Goal: Task Accomplishment & Management: Use online tool/utility

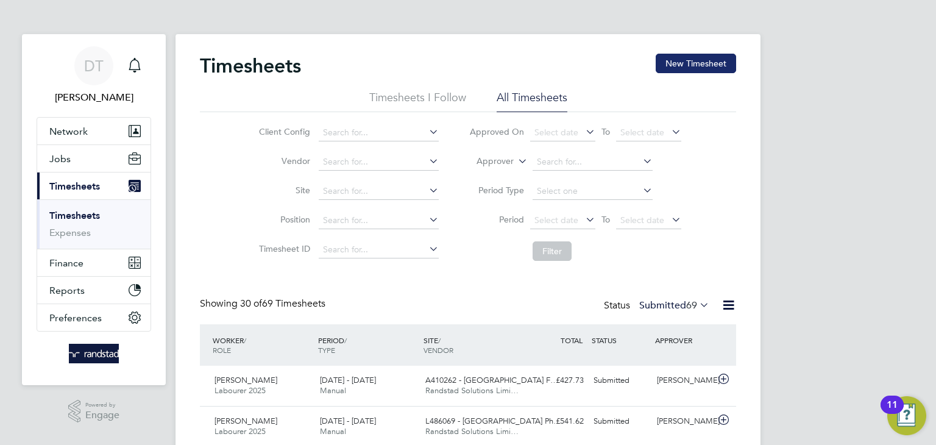
click at [694, 59] on button "New Timesheet" at bounding box center [696, 64] width 80 height 20
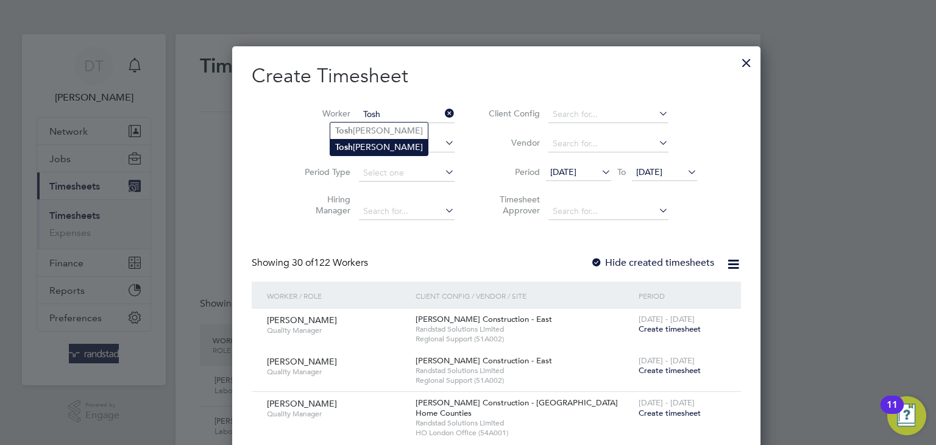
click at [350, 143] on b "Tosh" at bounding box center [344, 147] width 18 height 10
type input "[PERSON_NAME]"
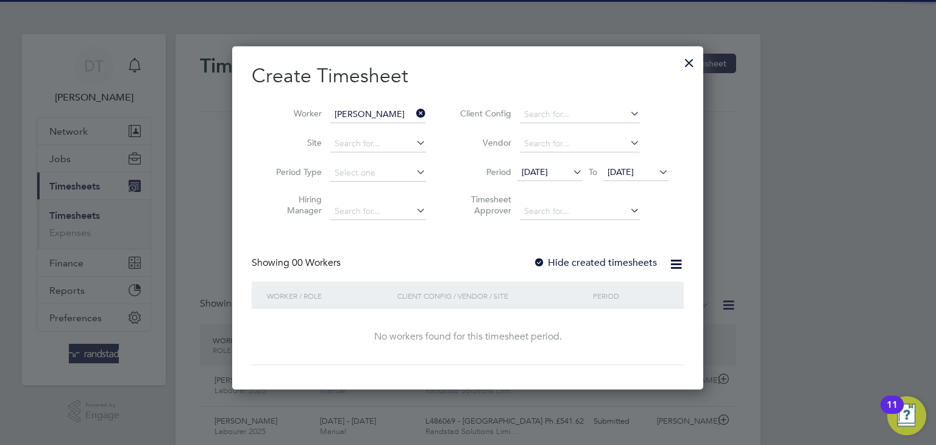
click at [550, 257] on label "Hide created timesheets" at bounding box center [595, 263] width 124 height 12
click at [622, 174] on span "[DATE]" at bounding box center [621, 171] width 26 height 11
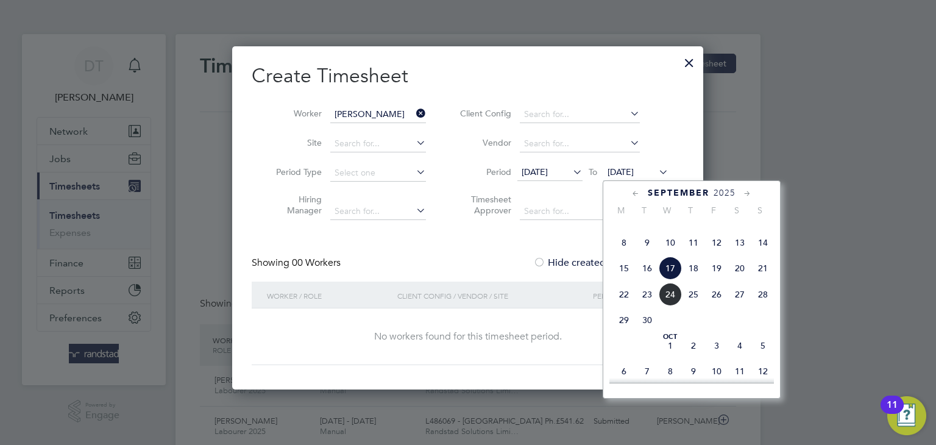
click at [672, 306] on span "24" at bounding box center [670, 294] width 23 height 23
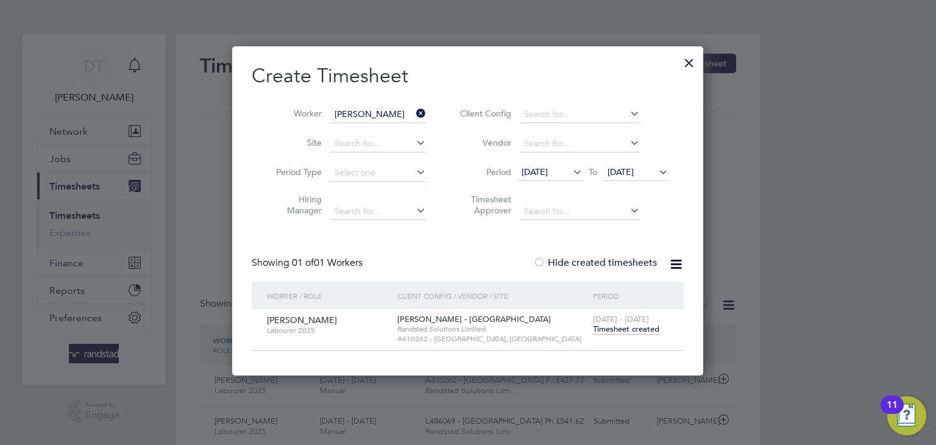
click at [616, 327] on span "Timesheet created" at bounding box center [626, 329] width 66 height 11
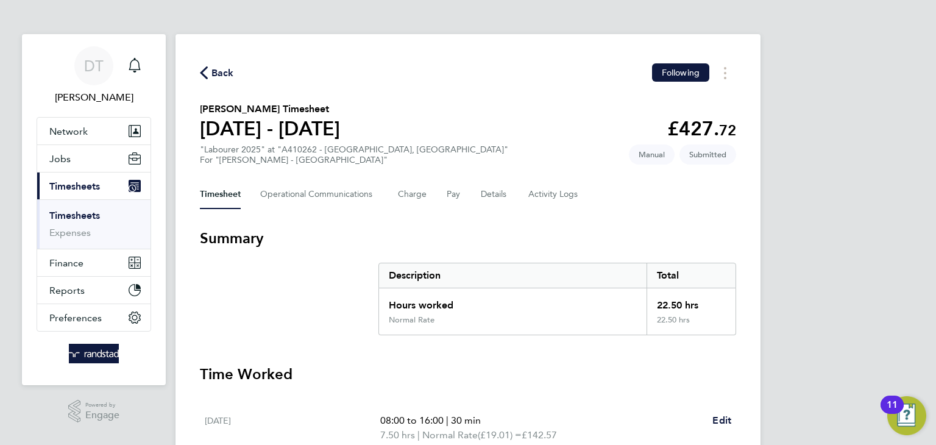
click at [507, 196] on div "Timesheet Operational Communications Charge Pay Details Activity Logs" at bounding box center [468, 194] width 536 height 29
click at [495, 194] on button "Details" at bounding box center [495, 194] width 28 height 29
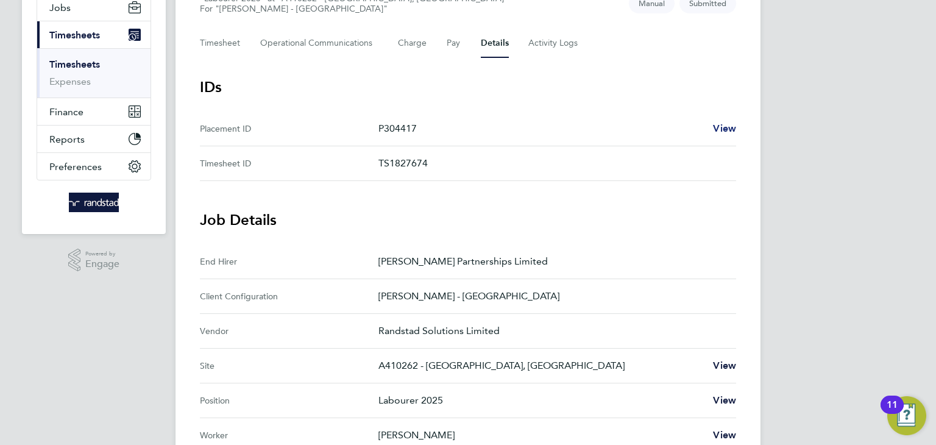
click at [719, 126] on span "View" at bounding box center [724, 129] width 23 height 12
